Goal: Share content

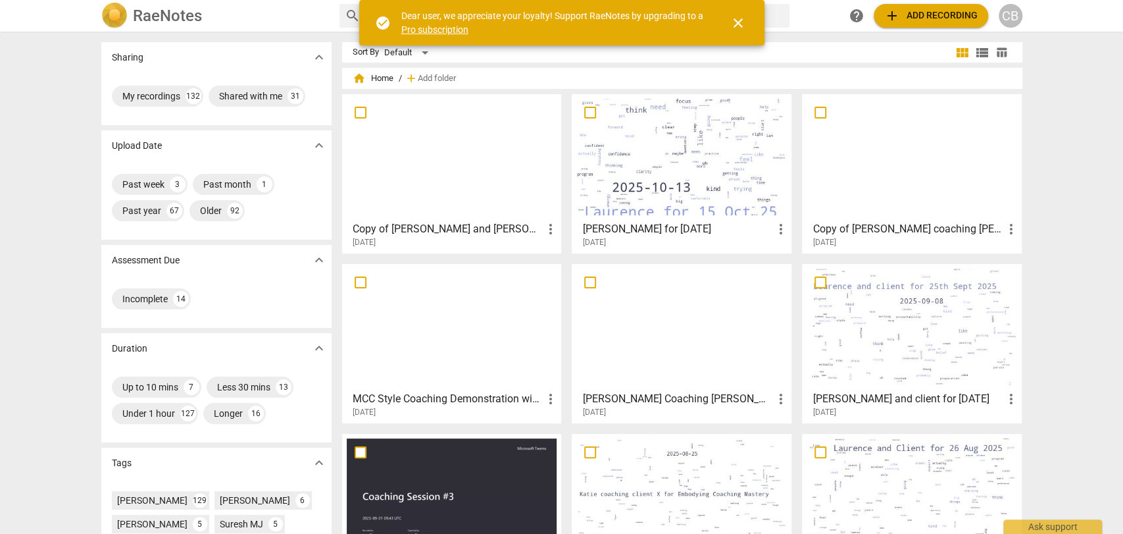
click at [663, 163] on div at bounding box center [682, 157] width 211 height 116
click at [663, 0] on html "[PERSON_NAME] search help add Add recording CB Sharing expand_more My recording…" at bounding box center [561, 0] width 1123 height 0
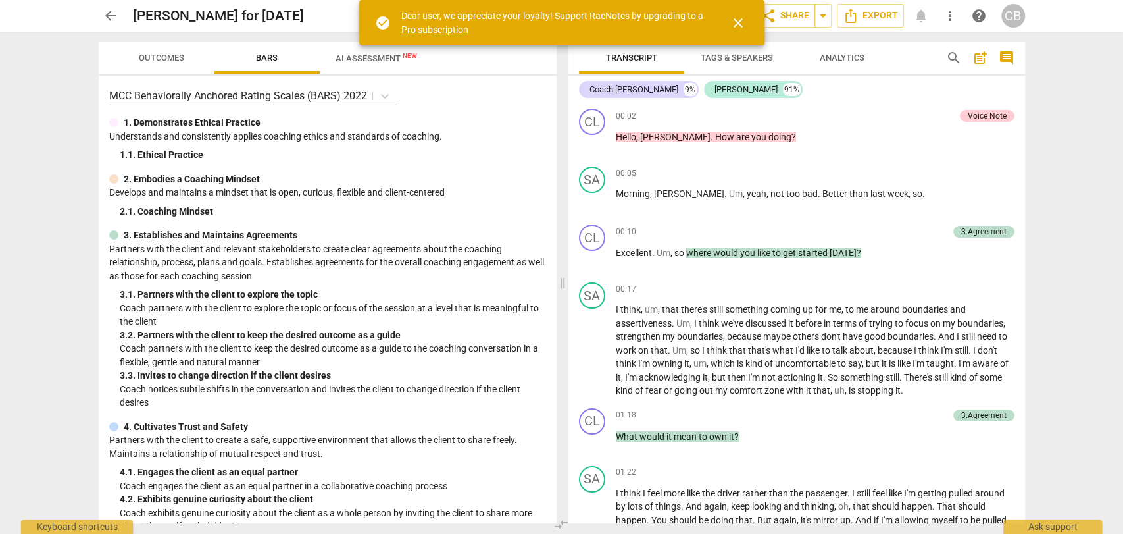
click at [740, 22] on span "close" at bounding box center [739, 23] width 16 height 16
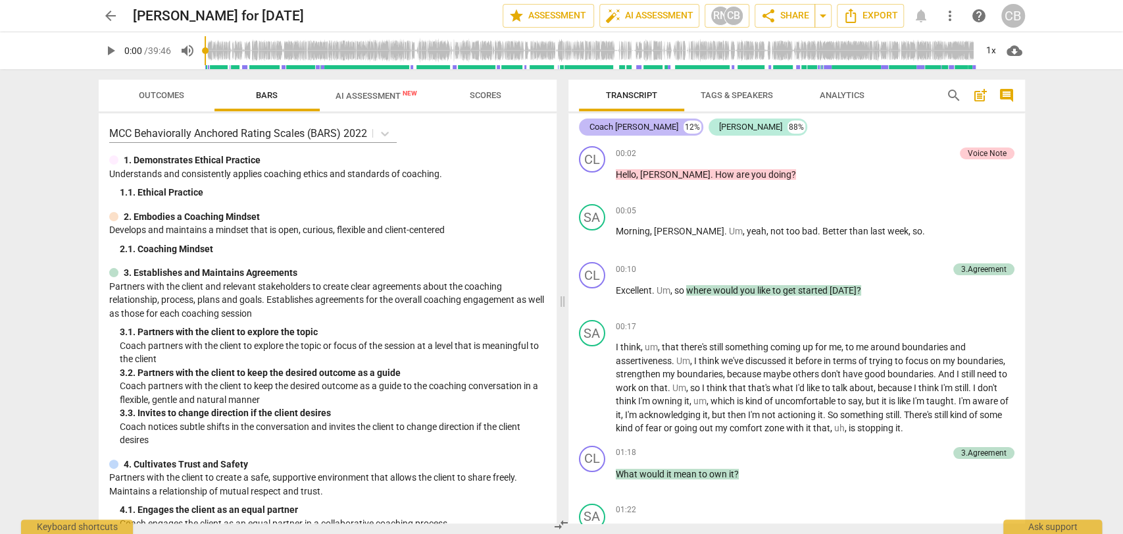
click at [652, 127] on div "Coach [PERSON_NAME] 12%" at bounding box center [641, 126] width 124 height 17
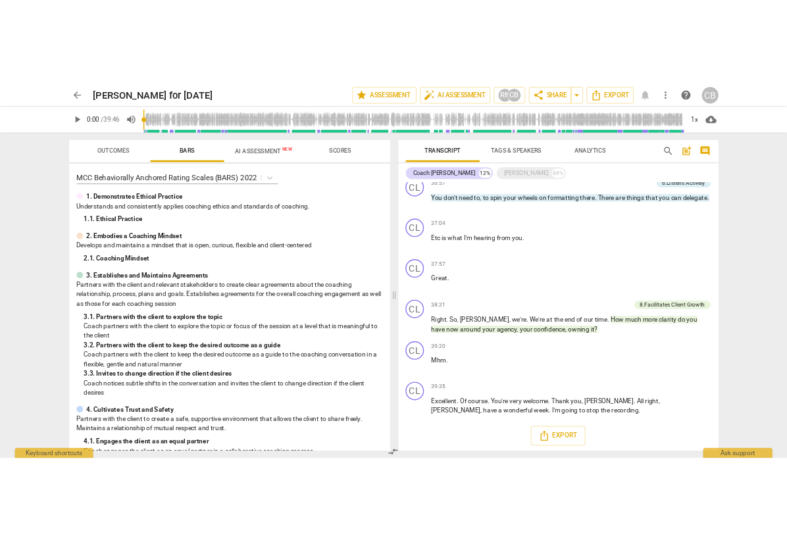
scroll to position [1393, 0]
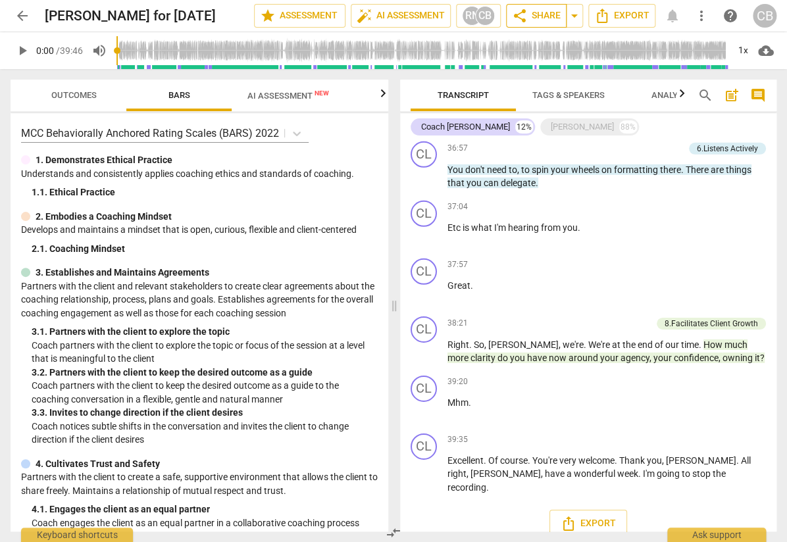
click at [539, 14] on span "share Share" at bounding box center [536, 16] width 49 height 16
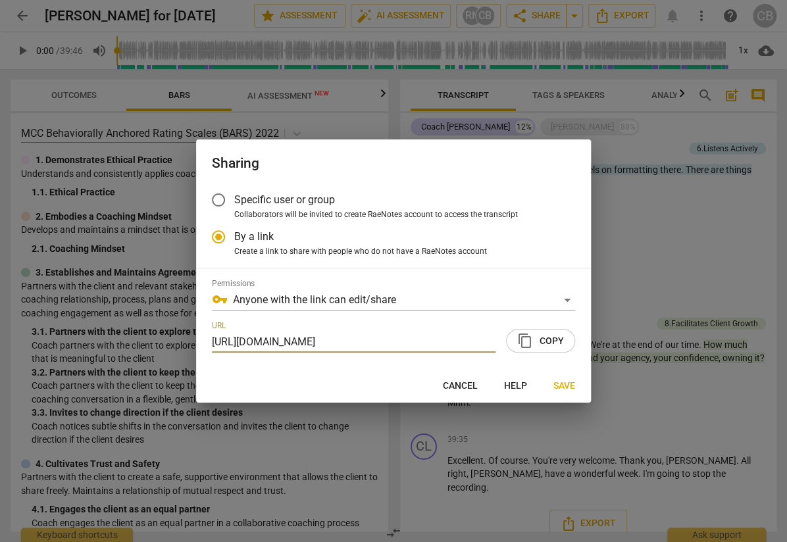
scroll to position [0, 65]
click at [542, 342] on span "content_copy Copy" at bounding box center [540, 341] width 47 height 16
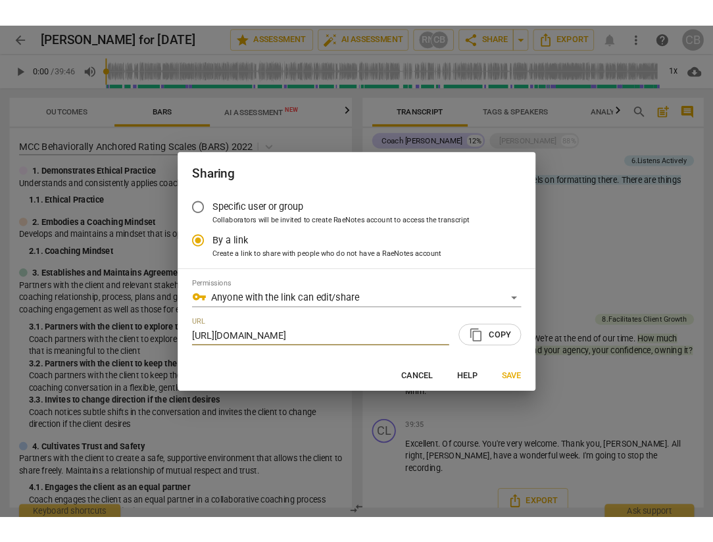
scroll to position [0, 0]
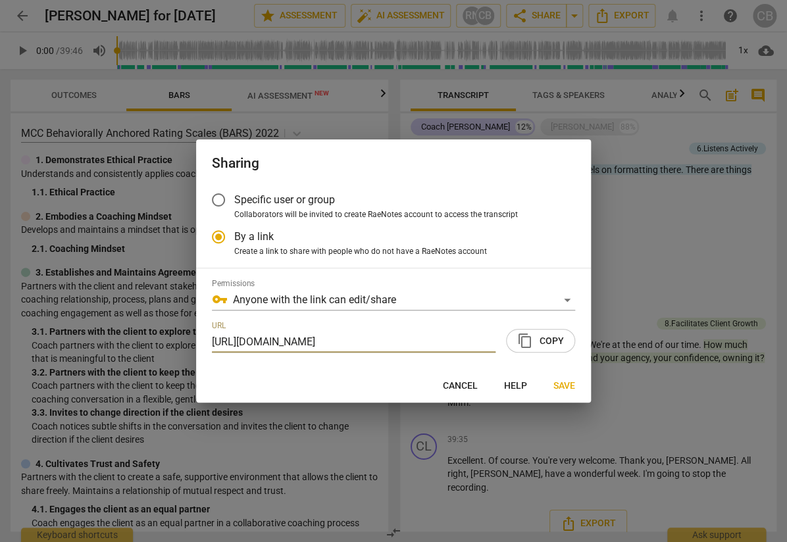
click at [559, 388] on span "Save" at bounding box center [565, 386] width 22 height 13
radio input "false"
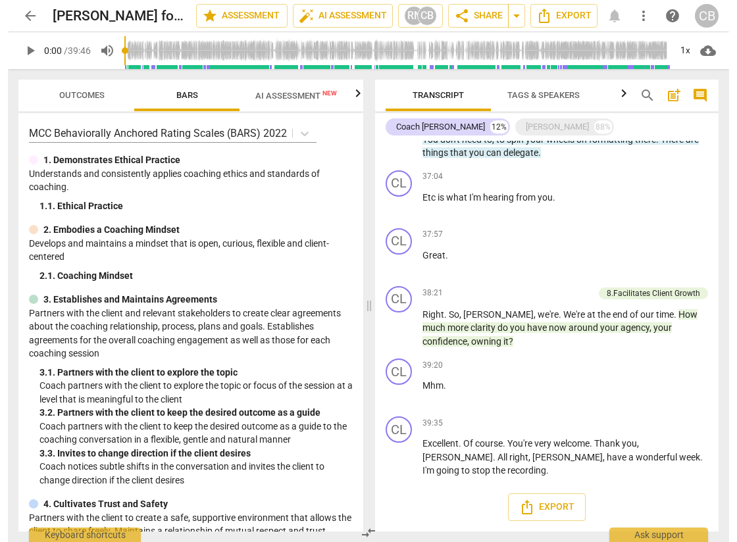
scroll to position [1416, 0]
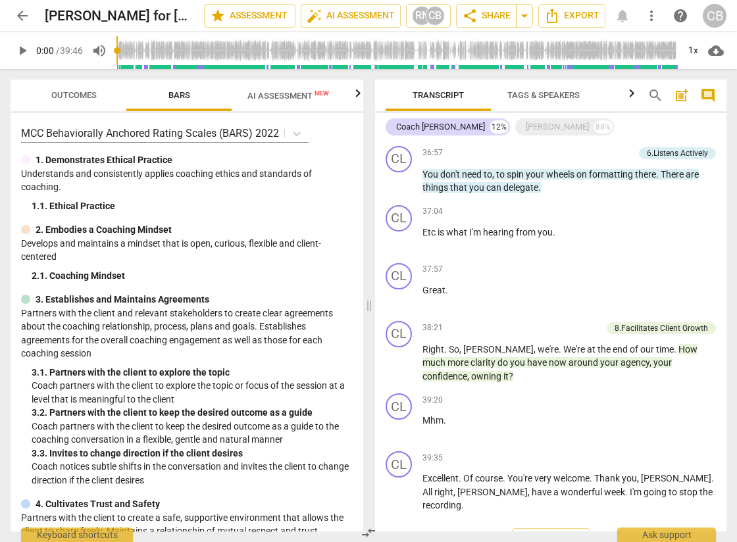
click at [286, 91] on span "AI Assessment New" at bounding box center [288, 96] width 82 height 10
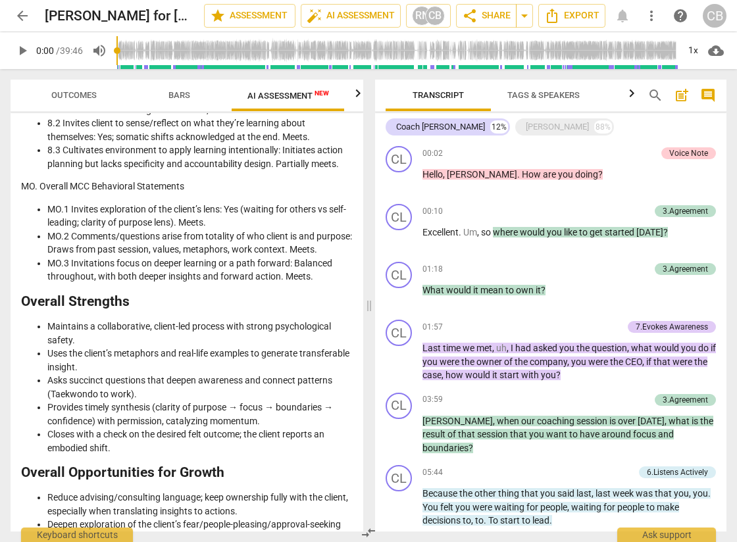
scroll to position [2263, 0]
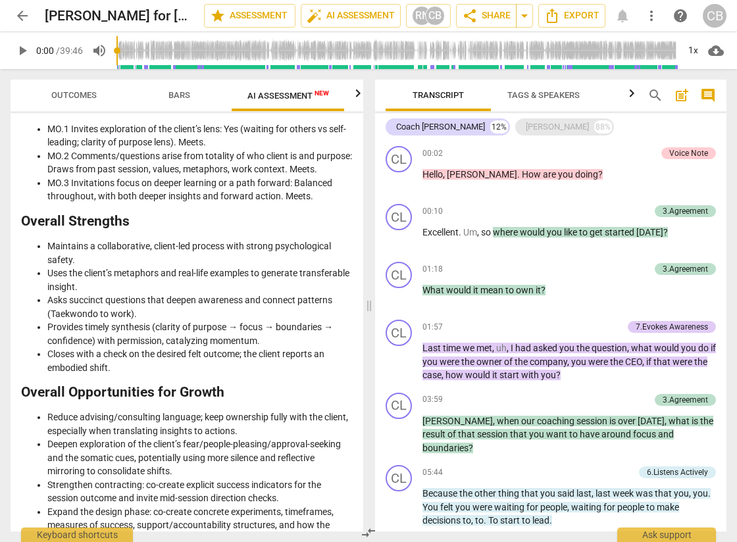
click at [526, 126] on div "[PERSON_NAME]" at bounding box center [557, 126] width 63 height 13
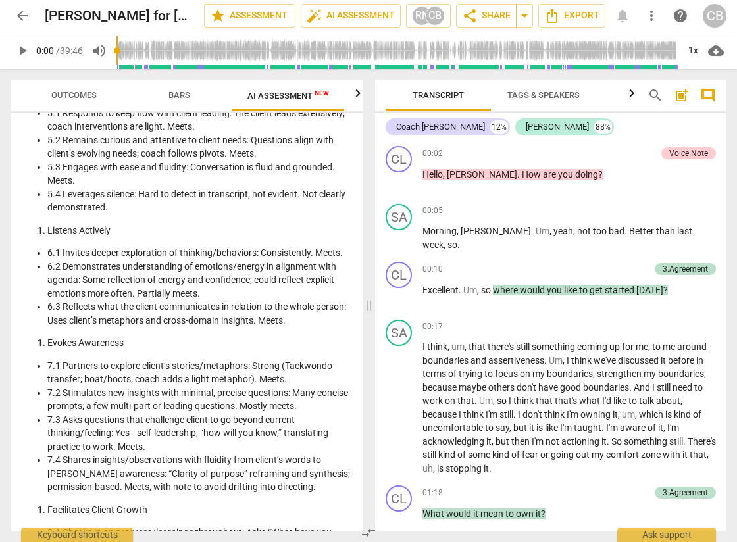
scroll to position [1746, 0]
